Goal: Ask a question: Seek information or help from site administrators or community

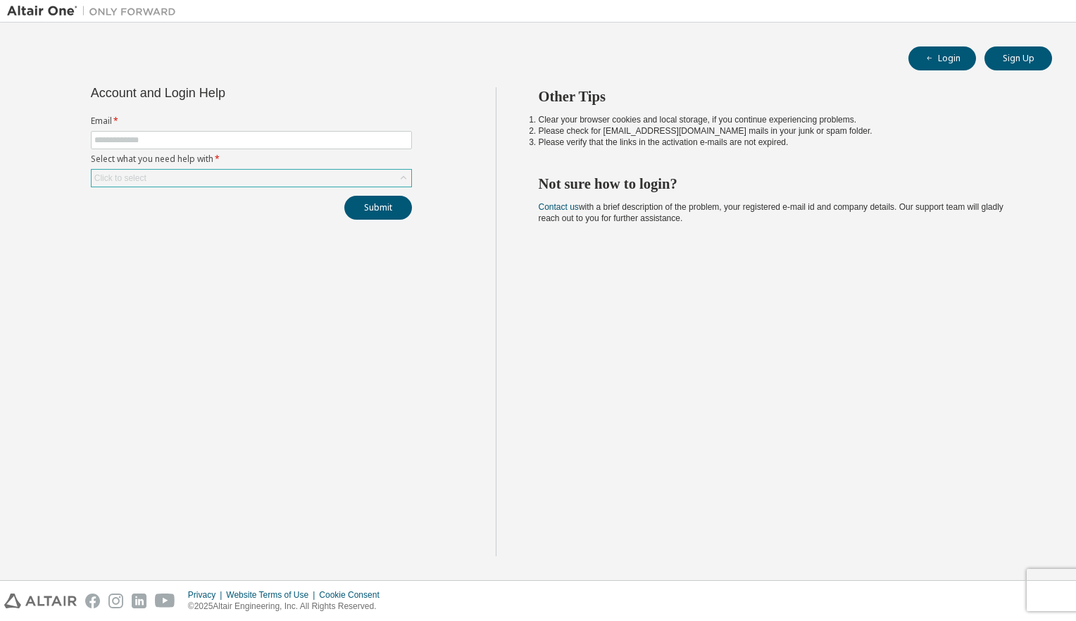
click at [298, 181] on div "Click to select" at bounding box center [252, 178] width 320 height 17
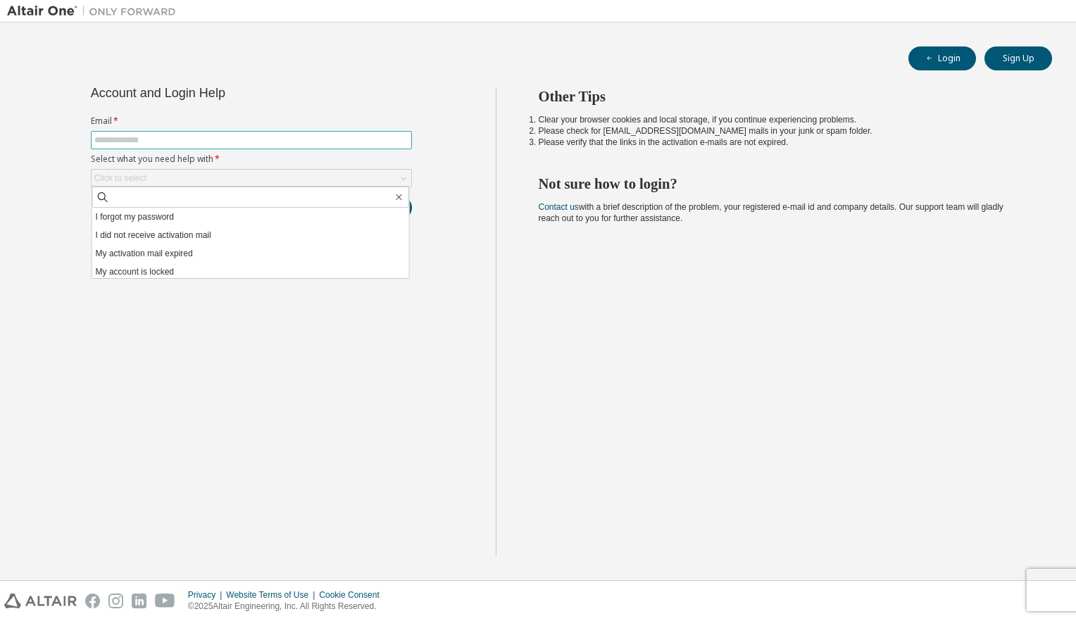
click at [299, 141] on input "text" at bounding box center [251, 139] width 314 height 11
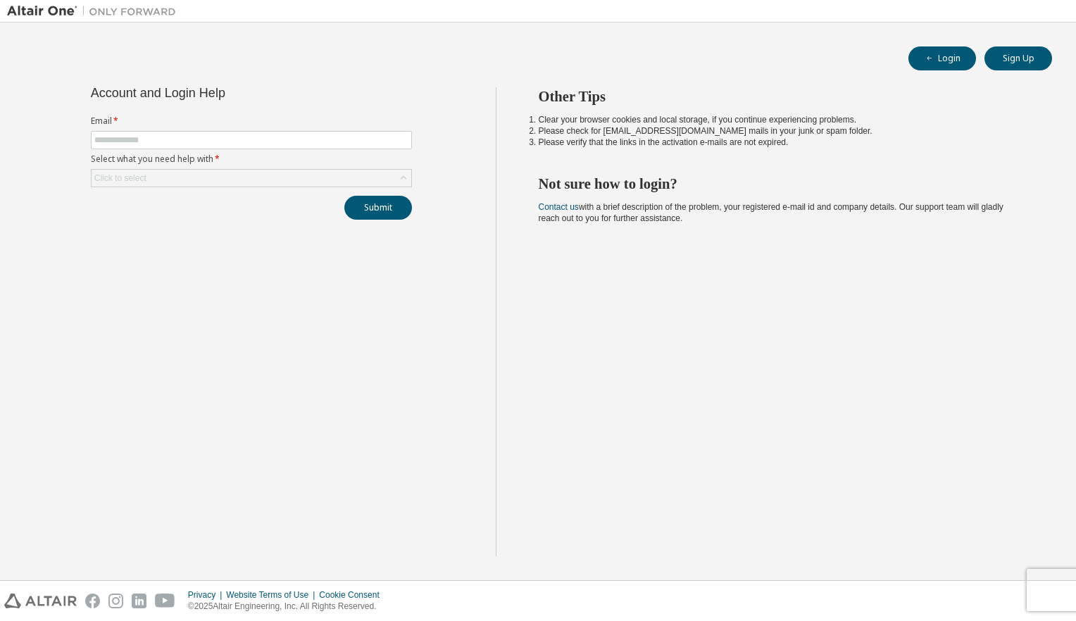
click at [297, 384] on div "Account and Login Help Email * Select what you need help with * Click to select…" at bounding box center [251, 321] width 489 height 469
click at [290, 136] on input "text" at bounding box center [251, 139] width 314 height 11
type input "**********"
click at [164, 175] on div "Click to select" at bounding box center [252, 178] width 320 height 17
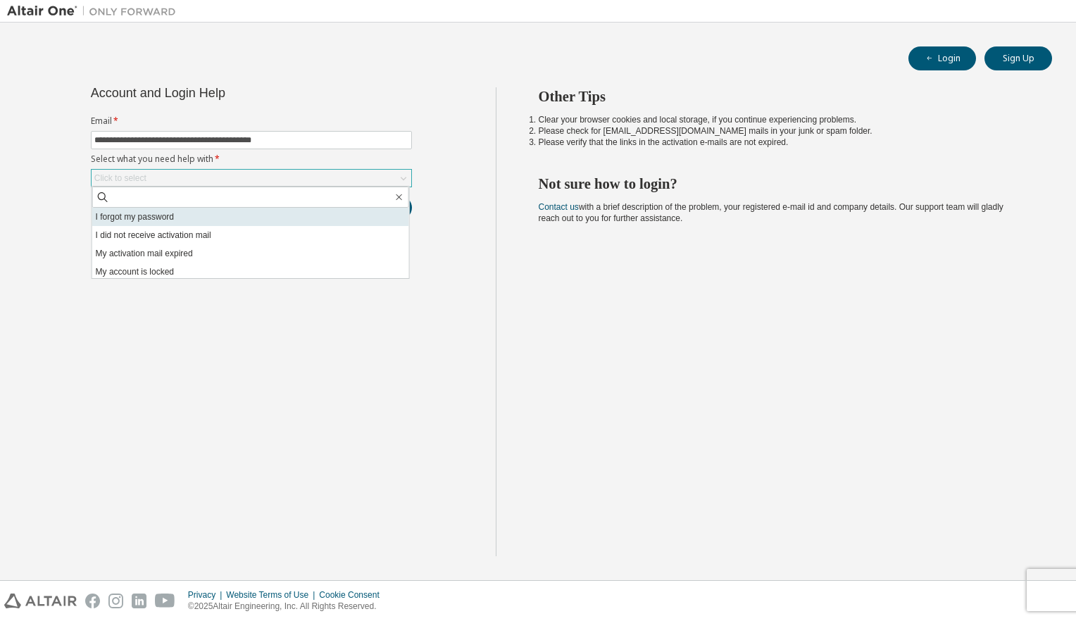
click at [138, 215] on li "I forgot my password" at bounding box center [250, 217] width 317 height 18
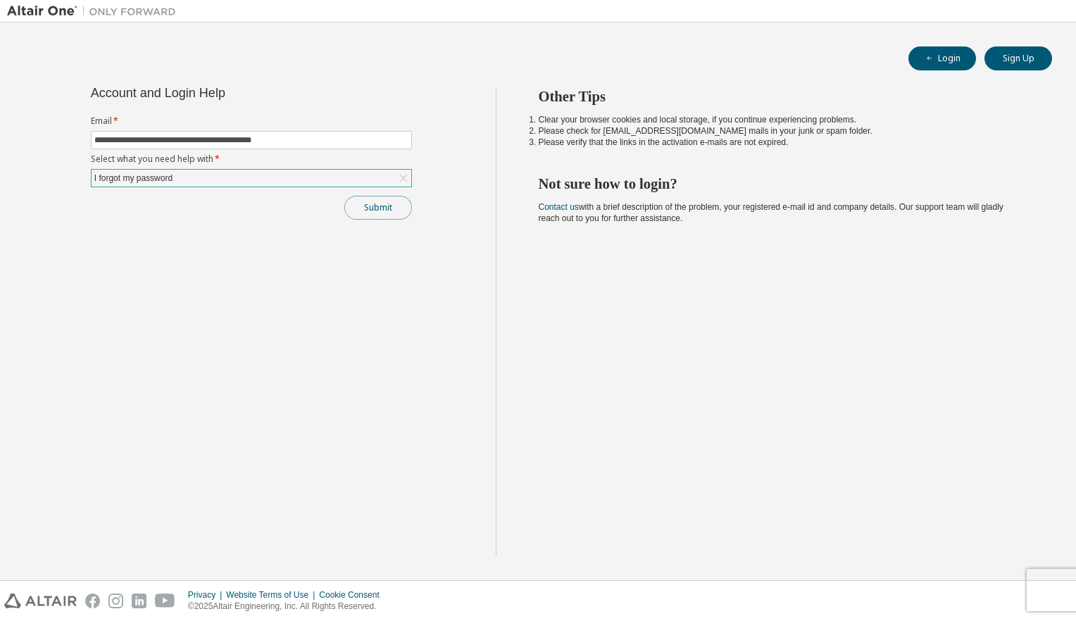
click at [372, 208] on button "Submit" at bounding box center [378, 208] width 68 height 24
